Goal: Information Seeking & Learning: Check status

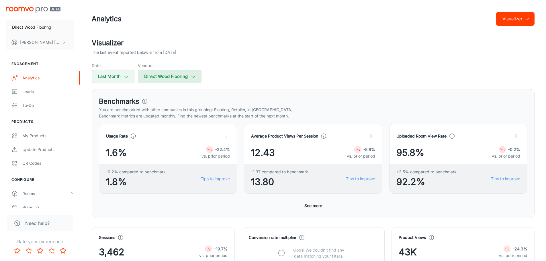
click at [163, 75] on button "Direct Wood Flooring" at bounding box center [170, 77] width 64 height 14
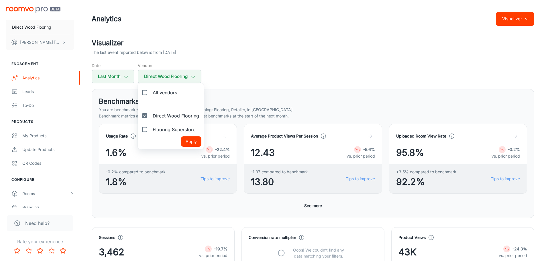
click at [166, 93] on span "All vendors" at bounding box center [165, 92] width 24 height 7
click at [150, 93] on input "All vendors" at bounding box center [144, 92] width 11 height 11
checkbox input "true"
click at [192, 142] on button "Apply" at bounding box center [191, 141] width 20 height 10
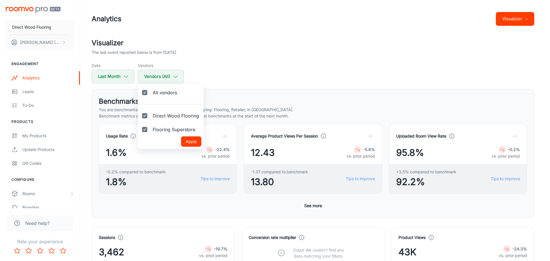
checkbox input "true"
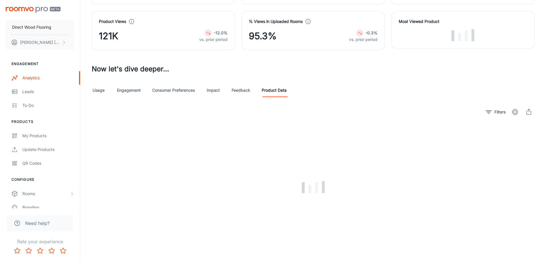
scroll to position [113, 0]
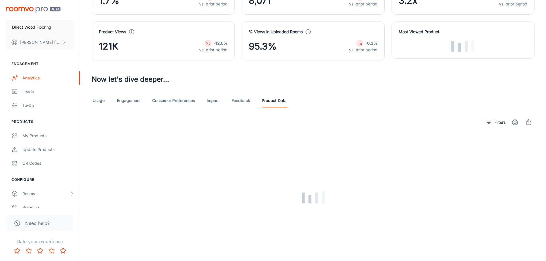
click at [432, 34] on h4 "Most Viewed Product" at bounding box center [462, 32] width 129 height 6
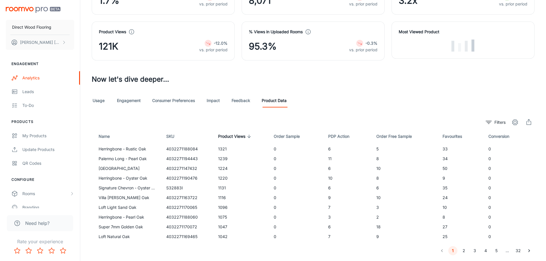
drag, startPoint x: 446, startPoint y: 47, endPoint x: 504, endPoint y: 47, distance: 57.9
click at [504, 47] on div at bounding box center [462, 46] width 129 height 12
click at [441, 75] on h3 "Now let's dive deeper..." at bounding box center [313, 79] width 443 height 10
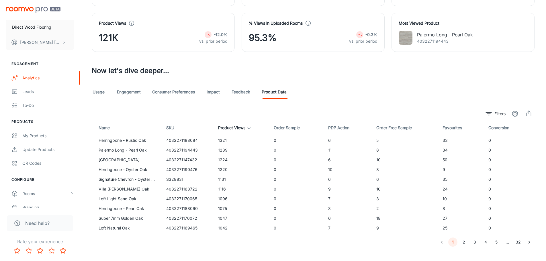
scroll to position [131, 0]
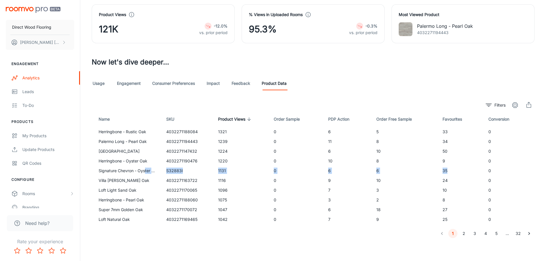
drag, startPoint x: 145, startPoint y: 168, endPoint x: 452, endPoint y: 168, distance: 306.5
click at [452, 168] on tr "Signature Chevron - Oyster Oak S32883I 1131 0 6 6 35 0" at bounding box center [313, 171] width 443 height 10
click at [465, 232] on button "2" at bounding box center [463, 233] width 9 height 9
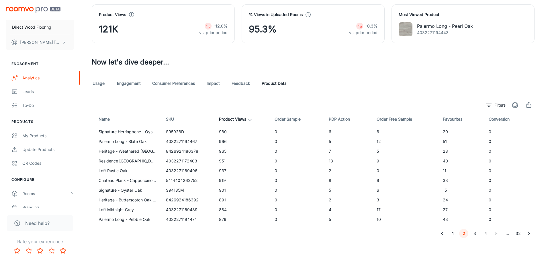
click at [473, 234] on button "3" at bounding box center [474, 233] width 9 height 9
click at [484, 233] on button "4" at bounding box center [485, 233] width 9 height 9
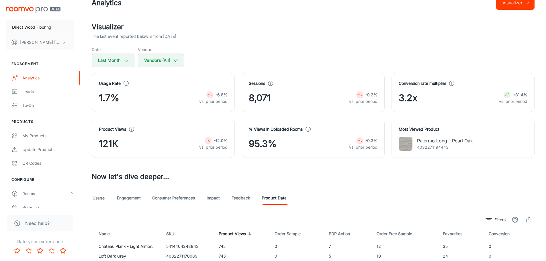
scroll to position [0, 0]
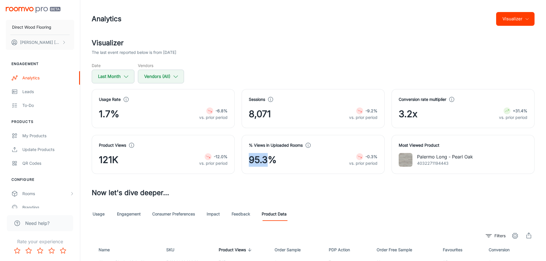
drag, startPoint x: 268, startPoint y: 160, endPoint x: 235, endPoint y: 160, distance: 32.4
click at [235, 160] on div "% Views in Uploaded Rooms 95.3% -0.3% vs. prior period" at bounding box center [310, 151] width 150 height 46
click at [293, 180] on div "Visualizer The last event reported below is from [DATE] Date Last Month Vendors…" at bounding box center [313, 203] width 456 height 331
drag, startPoint x: 277, startPoint y: 115, endPoint x: 221, endPoint y: 115, distance: 56.4
click at [221, 115] on div "Usage Rate 1.7% -6.8% vs. prior period Sessions 8,071 -9.2% vs. prior period Co…" at bounding box center [309, 128] width 449 height 92
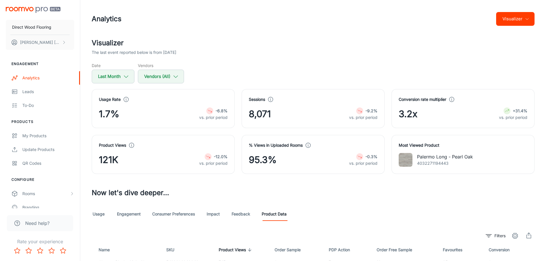
click at [273, 148] on div "% Views in Uploaded Rooms 95.3% -0.3% vs. prior period" at bounding box center [313, 154] width 129 height 25
click at [121, 76] on button "Last Month" at bounding box center [113, 77] width 43 height 14
select select "8"
select select "2025"
select select "8"
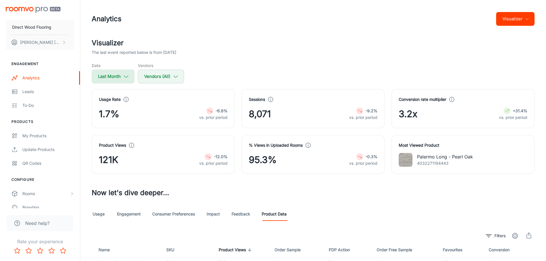
select select "2025"
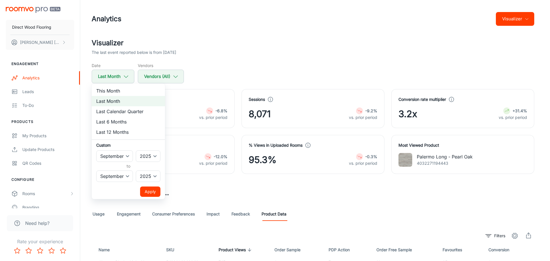
click at [124, 130] on li "Last 12 Months" at bounding box center [128, 132] width 73 height 10
select select "9"
select select "2024"
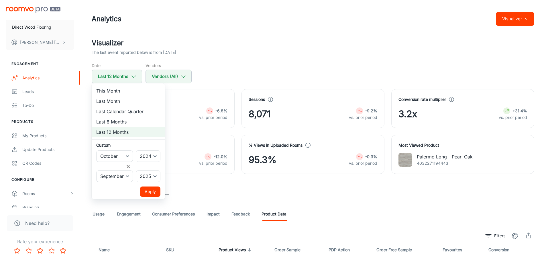
click at [148, 189] on button "Apply" at bounding box center [150, 191] width 20 height 10
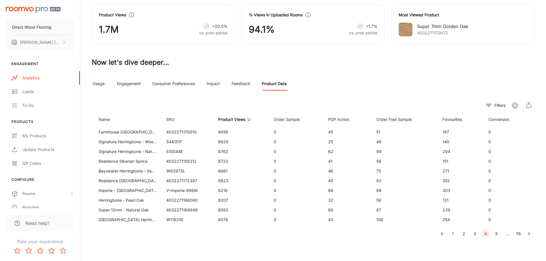
scroll to position [131, 0]
click at [453, 234] on button "1" at bounding box center [452, 233] width 9 height 9
click at [462, 233] on button "2" at bounding box center [463, 233] width 9 height 9
click at [475, 233] on button "3" at bounding box center [474, 233] width 9 height 9
click at [454, 235] on button "1" at bounding box center [452, 233] width 9 height 9
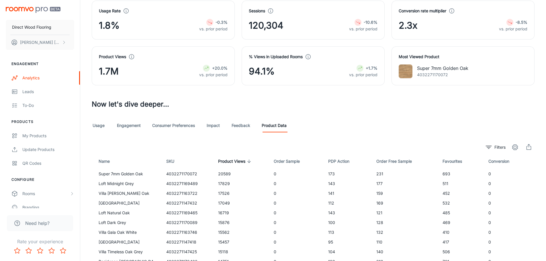
scroll to position [16, 0]
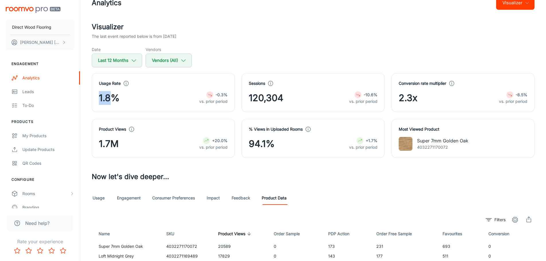
drag, startPoint x: 113, startPoint y: 95, endPoint x: 97, endPoint y: 98, distance: 16.9
click at [97, 98] on div "Usage Rate 1.8% -0.3% vs. prior period" at bounding box center [163, 92] width 143 height 39
click at [136, 104] on div "1.8% -0.3% vs. prior period" at bounding box center [163, 98] width 129 height 14
